Goal: Information Seeking & Learning: Learn about a topic

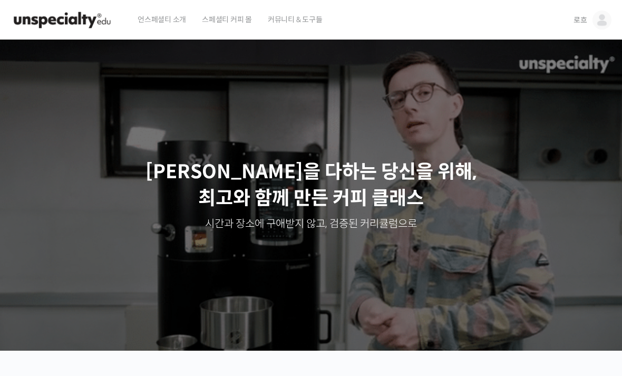
click at [605, 18] on img at bounding box center [602, 20] width 19 height 19
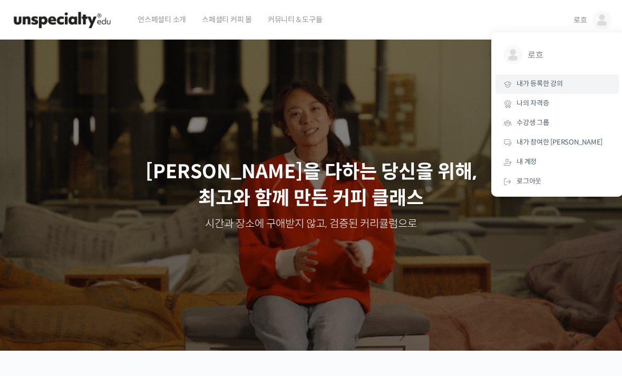
click at [561, 85] on span "내가 등록한 강의" at bounding box center [540, 83] width 46 height 9
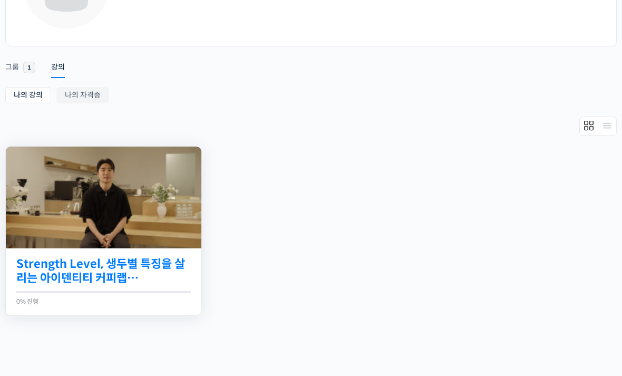
scroll to position [124, 0]
click at [52, 274] on link "Strength Level, 생두별 특징을 살리는 아이덴티티 커피랩 [PERSON_NAME] [PERSON_NAME]의 로스팅 클래스" at bounding box center [103, 271] width 175 height 29
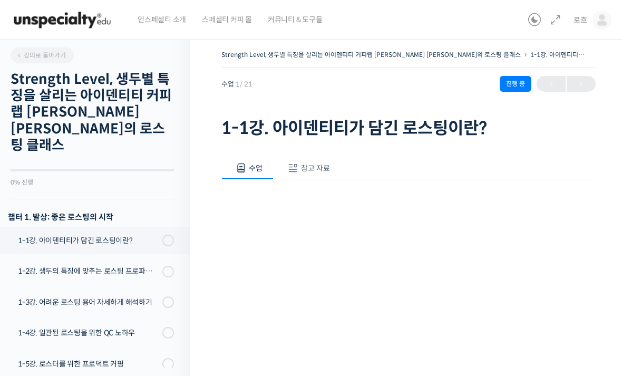
scroll to position [150, 0]
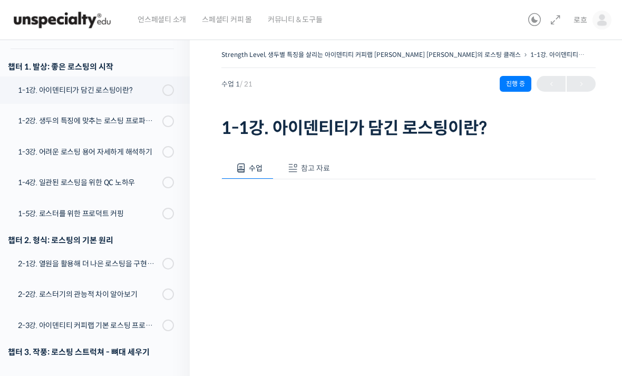
click at [312, 166] on span "참고 자료" at bounding box center [315, 168] width 29 height 9
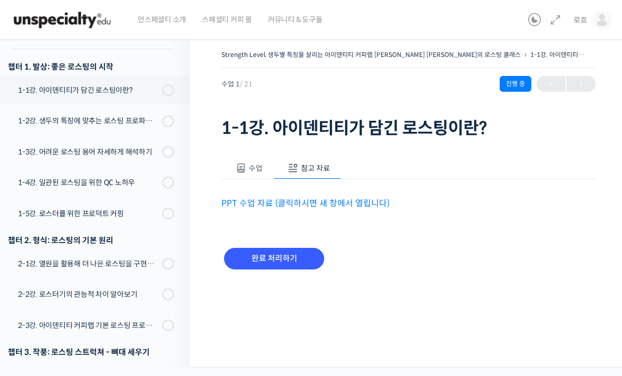
scroll to position [27, 0]
click at [349, 198] on link "PPT 수업 자료 (클릭하시면 새 창에서 열립니다)" at bounding box center [306, 203] width 168 height 11
click at [305, 248] on input "완료 처리하기" at bounding box center [274, 259] width 100 height 22
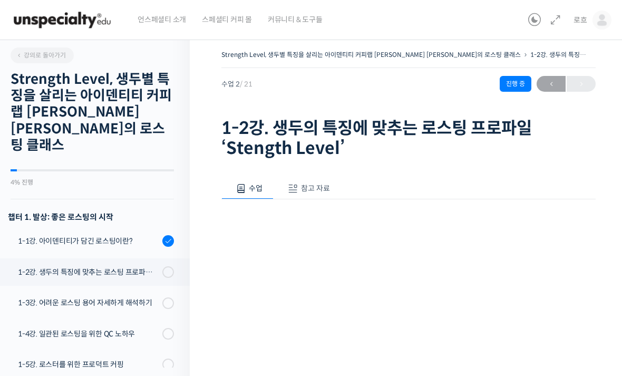
scroll to position [201, 0]
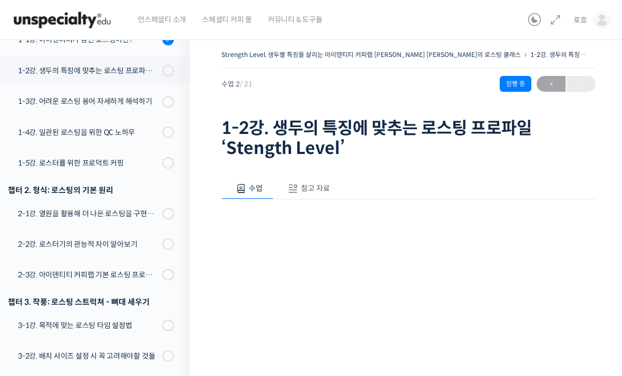
click at [318, 184] on span "참고 자료" at bounding box center [315, 188] width 29 height 9
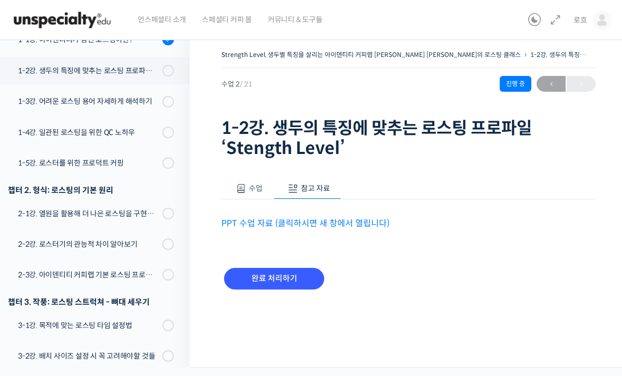
click at [340, 220] on link "PPT 수업 자료 (클릭하시면 새 창에서 열립니다)" at bounding box center [306, 223] width 168 height 11
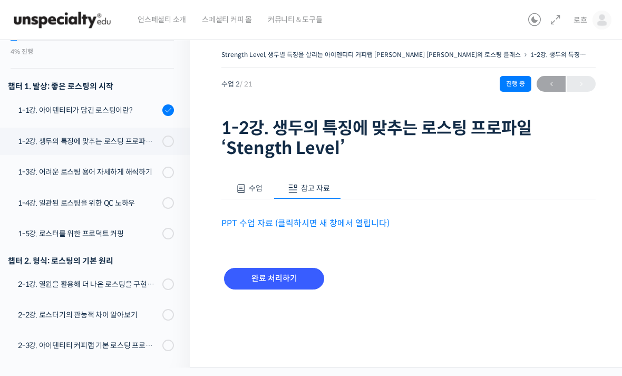
scroll to position [130, 0]
click at [171, 167] on span at bounding box center [171, 173] width 6 height 12
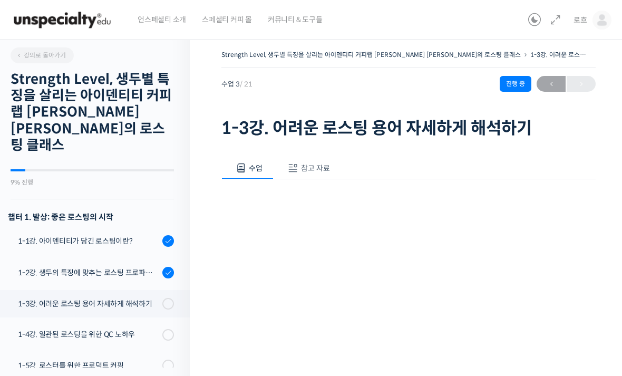
scroll to position [233, 0]
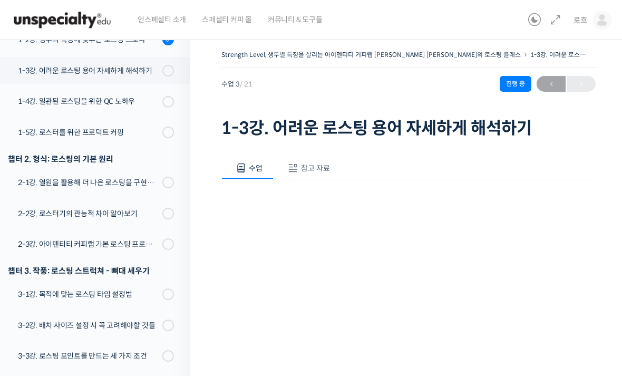
click at [312, 161] on button "참고 자료" at bounding box center [308, 168] width 68 height 22
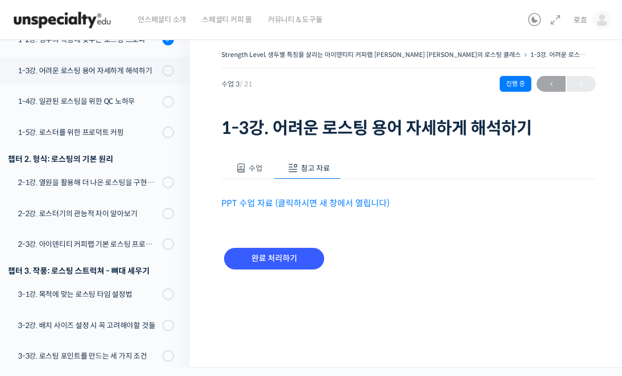
click at [341, 200] on link "PPT 수업 자료 (클릭하시면 새 창에서 열립니다)" at bounding box center [306, 203] width 168 height 11
